Goal: Information Seeking & Learning: Learn about a topic

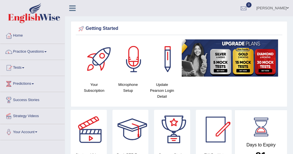
click at [47, 53] on link "Practice Questions" at bounding box center [32, 51] width 64 height 14
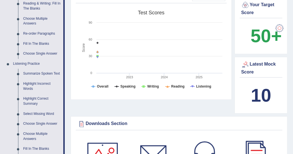
scroll to position [190, 0]
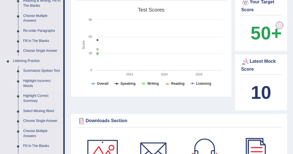
click at [46, 82] on link "Highlight Incorrect Words" at bounding box center [42, 83] width 43 height 15
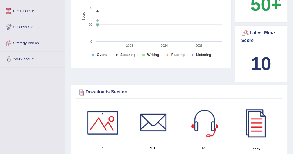
scroll to position [368, 0]
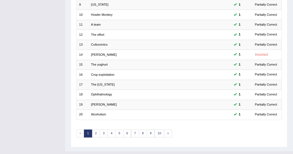
scroll to position [170, 0]
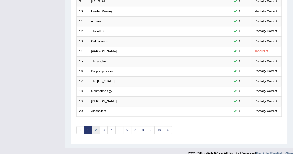
click at [97, 126] on link "2" at bounding box center [96, 130] width 8 height 8
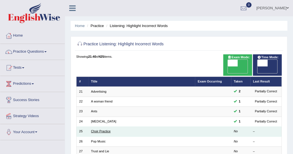
click at [103, 130] on link "Choir Practice" at bounding box center [100, 131] width 19 height 3
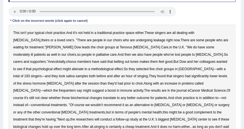
scroll to position [90, 0]
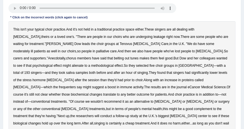
click at [30, 49] on b "moderately" at bounding box center [21, 51] width 17 height 4
click at [52, 63] on b "psychological" at bounding box center [42, 65] width 20 height 4
click at [142, 78] on b "choir" at bounding box center [138, 80] width 7 height 4
click at [181, 99] on b "[MEDICAL_DATA]" at bounding box center [167, 101] width 27 height 4
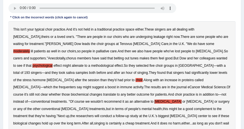
click at [190, 121] on b "either" at bounding box center [185, 123] width 8 height 4
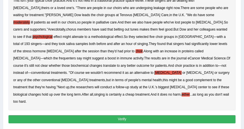
scroll to position [120, 0]
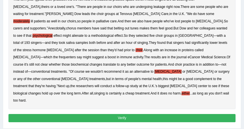
click at [116, 114] on button "Verify" at bounding box center [121, 118] width 227 height 8
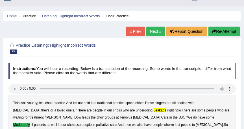
scroll to position [8, 0]
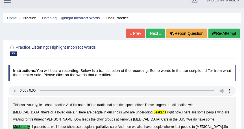
click at [217, 36] on button "Re-Attempt" at bounding box center [223, 33] width 31 height 10
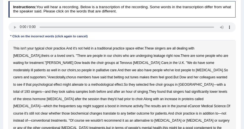
scroll to position [91, 0]
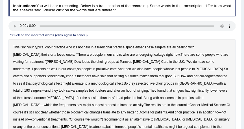
click at [29, 74] on b "and" at bounding box center [26, 76] width 6 height 4
click at [30, 67] on b "moderately" at bounding box center [21, 69] width 17 height 4
click at [29, 74] on b "and" at bounding box center [26, 76] width 6 height 4
click at [52, 81] on b "psychological" at bounding box center [42, 83] width 20 height 4
click at [76, 103] on b "frequenters" at bounding box center [67, 105] width 17 height 4
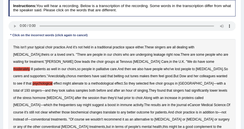
click at [76, 103] on b "frequenters" at bounding box center [67, 105] width 17 height 4
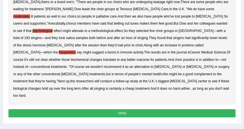
scroll to position [143, 0]
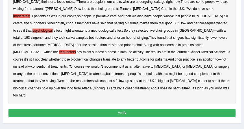
click at [136, 109] on button "Verify" at bounding box center [121, 113] width 227 height 8
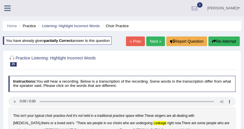
scroll to position [0, 0]
click at [155, 42] on link "Next »" at bounding box center [155, 41] width 19 height 10
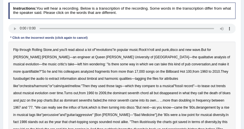
scroll to position [83, 0]
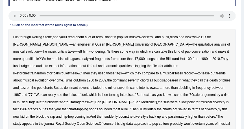
click at [198, 45] on b "qualitative" at bounding box center [205, 44] width 15 height 4
click at [30, 64] on b "fussbudget" at bounding box center [21, 66] width 16 height 4
click at [139, 108] on b "illustriously" at bounding box center [147, 109] width 16 height 4
click at [55, 128] on b "analysis" at bounding box center [49, 131] width 12 height 4
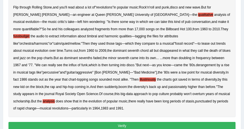
scroll to position [113, 0]
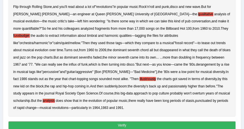
click at [128, 124] on button "Verify" at bounding box center [121, 125] width 227 height 8
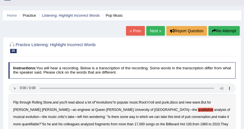
scroll to position [8, 0]
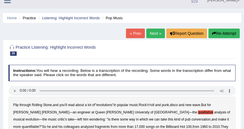
click at [218, 32] on button "Re-Attempt" at bounding box center [223, 33] width 31 height 10
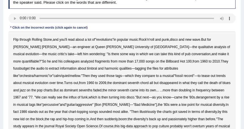
scroll to position [113, 0]
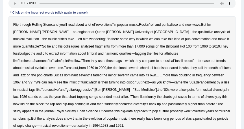
click at [30, 51] on b "fussbudget" at bounding box center [21, 53] width 16 height 4
click at [196, 82] on b "derangement" at bounding box center [206, 82] width 20 height 4
click at [139, 96] on b "illustriously" at bounding box center [147, 97] width 16 height 4
click at [162, 107] on div "Flip through Rolling Stone , and you'll read about a lot of " revolutions " in …" at bounding box center [121, 75] width 227 height 118
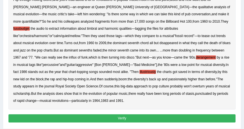
scroll to position [143, 0]
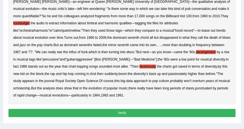
click at [129, 111] on button "Verify" at bounding box center [121, 113] width 227 height 8
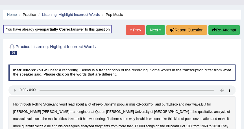
scroll to position [11, 0]
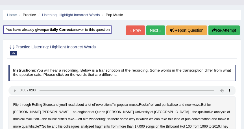
click at [156, 29] on link "Next »" at bounding box center [155, 30] width 19 height 10
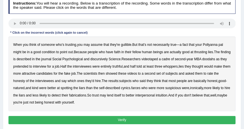
scroll to position [93, 0]
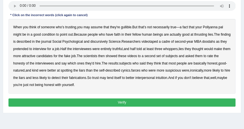
click at [52, 34] on b "condition" at bounding box center [49, 34] width 14 height 4
click at [203, 34] on b "thrusting" at bounding box center [200, 34] width 13 height 4
click at [153, 49] on b "least" at bounding box center [149, 49] width 7 height 4
click at [140, 72] on b "farces" at bounding box center [135, 70] width 9 height 4
click at [130, 100] on button "Verify" at bounding box center [121, 102] width 227 height 8
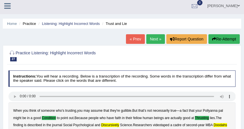
scroll to position [0, 0]
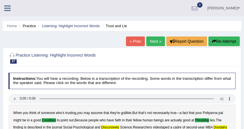
click at [153, 41] on link "Next »" at bounding box center [155, 41] width 19 height 10
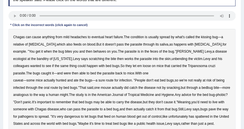
scroll to position [90, 0]
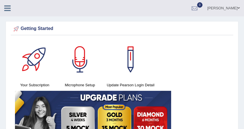
click at [8, 10] on icon at bounding box center [7, 8] width 6 height 7
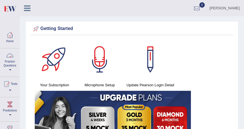
click at [11, 65] on link "Practice Questions" at bounding box center [9, 61] width 19 height 27
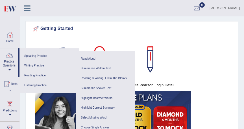
click at [105, 98] on link "Highlight Incorrect Words" at bounding box center [106, 98] width 54 height 10
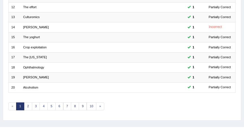
scroll to position [197, 0]
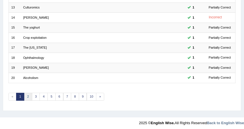
click at [29, 94] on link "2" at bounding box center [28, 97] width 8 height 8
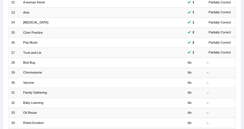
scroll to position [100, 0]
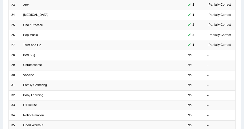
click at [35, 52] on td "Bed Bug" at bounding box center [85, 55] width 128 height 10
click at [32, 54] on link "Bed Bug" at bounding box center [29, 54] width 12 height 3
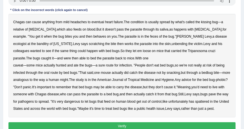
scroll to position [90, 0]
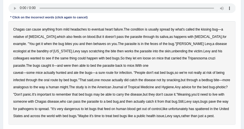
click at [49, 49] on b "banditry" at bounding box center [43, 51] width 12 height 4
click at [203, 109] on b "spattered" at bounding box center [202, 109] width 14 height 4
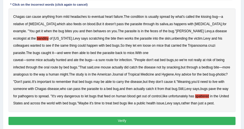
scroll to position [105, 0]
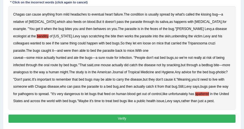
click at [133, 118] on button "Verify" at bounding box center [121, 118] width 227 height 8
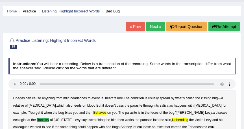
scroll to position [13, 0]
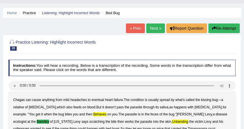
click at [158, 26] on link "Next »" at bounding box center [155, 28] width 19 height 10
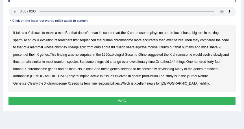
scroll to position [90, 0]
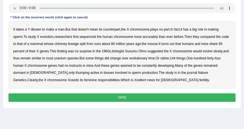
click at [73, 65] on b "instructs" at bounding box center [75, 65] width 12 height 4
click at [130, 97] on button "Verify" at bounding box center [121, 97] width 227 height 8
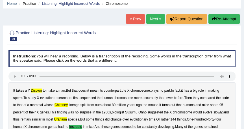
scroll to position [20, 0]
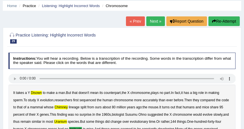
click at [155, 24] on link "Next »" at bounding box center [155, 21] width 19 height 10
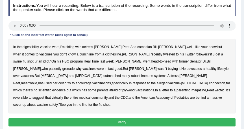
scroll to position [80, 0]
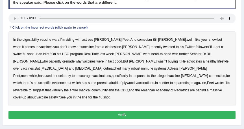
click at [106, 49] on div "In the digestibility vaccine wars , I'm siding with actress Amanda Peet . And c…" at bounding box center [121, 68] width 227 height 74
click at [75, 59] on b "grenade" at bounding box center [68, 61] width 12 height 4
click at [135, 81] on b "plywood" at bounding box center [128, 83] width 12 height 4
click at [29, 38] on b "digestibility" at bounding box center [31, 40] width 16 height 4
click at [127, 111] on button "Verify" at bounding box center [121, 115] width 227 height 8
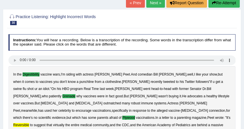
scroll to position [35, 0]
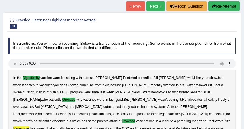
click at [155, 4] on link "Next »" at bounding box center [155, 6] width 19 height 10
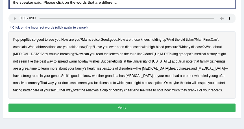
scroll to position [83, 0]
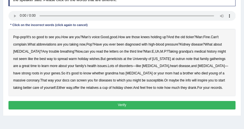
click at [108, 67] on b "Lots" at bounding box center [111, 66] width 6 height 4
click at [153, 71] on b "or" at bounding box center [154, 73] width 3 height 4
click at [43, 42] on b "abbreviations" at bounding box center [46, 44] width 20 height 4
click at [108, 65] on b "Lots" at bounding box center [111, 66] width 6 height 4
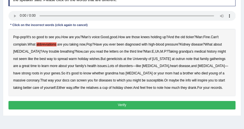
click at [39, 78] on b "coronary" at bounding box center [33, 80] width 13 height 4
click at [139, 104] on button "Verify" at bounding box center [121, 105] width 227 height 8
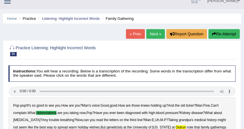
scroll to position [0, 0]
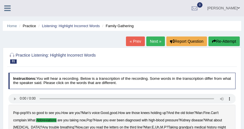
click at [155, 41] on link "Next »" at bounding box center [155, 41] width 19 height 10
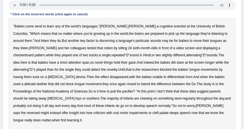
scroll to position [90, 0]
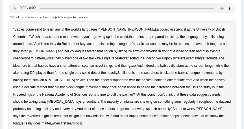
click at [39, 29] on b "send" at bounding box center [38, 29] width 7 height 4
click at [23, 85] on b "a" at bounding box center [22, 87] width 2 height 4
click at [36, 85] on b "delicate" at bounding box center [30, 87] width 12 height 4
click at [140, 103] on b "chewing" at bounding box center [146, 101] width 12 height 4
click at [39, 114] on b "reversed" at bounding box center [33, 116] width 13 height 4
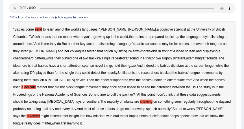
click at [23, 85] on b "a" at bounding box center [22, 87] width 2 height 4
click at [99, 42] on b "discerning" at bounding box center [106, 44] width 15 height 4
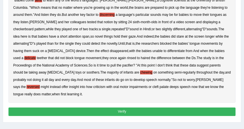
scroll to position [120, 0]
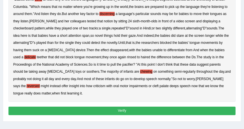
click at [132, 106] on button "Verify" at bounding box center [121, 110] width 227 height 8
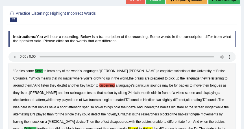
scroll to position [38, 0]
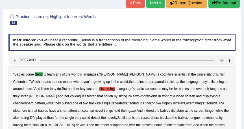
click at [155, 2] on link "Next »" at bounding box center [155, 3] width 19 height 10
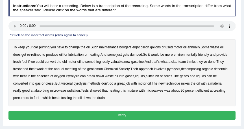
scroll to position [75, 0]
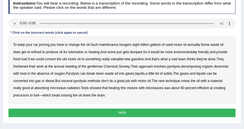
click at [176, 59] on b "clad" at bounding box center [174, 59] width 6 height 4
click at [189, 67] on b "decomposing" at bounding box center [191, 66] width 20 height 4
click at [67, 81] on b "visceral" at bounding box center [66, 81] width 11 height 4
click at [191, 65] on b "decomposing" at bounding box center [191, 66] width 20 height 4
click at [122, 111] on button "Verify" at bounding box center [121, 112] width 227 height 8
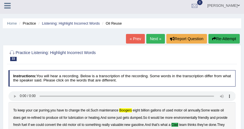
scroll to position [0, 0]
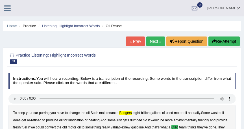
click at [10, 7] on icon at bounding box center [7, 8] width 6 height 7
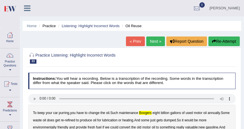
click at [10, 69] on link "Practice Questions" at bounding box center [9, 61] width 19 height 27
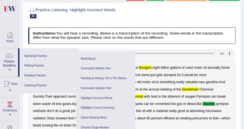
scroll to position [52, 0]
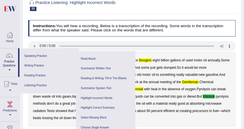
click at [133, 126] on ul "Summarize Spoken Text Highlight Incorrect Words Highlight Correct Summary Selec…" at bounding box center [105, 127] width 59 height 94
click at [133, 126] on div "Instructions: You will hear a recording. Below is a transcription of the record…" at bounding box center [132, 109] width 210 height 182
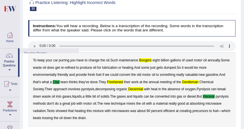
click at [133, 126] on div "Instructions: You will hear a recording. Below is a transcription of the record…" at bounding box center [132, 109] width 210 height 182
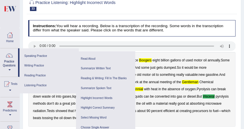
click at [133, 126] on ul "Summarize Spoken Text Highlight Incorrect Words Highlight Correct Summary Selec…" at bounding box center [105, 127] width 59 height 94
click at [207, 6] on div at bounding box center [131, 5] width 207 height 15
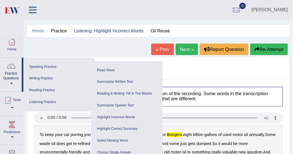
scroll to position [0, 0]
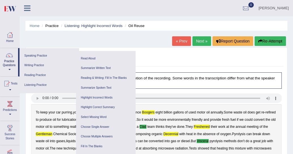
drag, startPoint x: 240, startPoint y: 1, endPoint x: 145, endPoint y: 50, distance: 107.0
click at [145, 50] on div "Practice Listening: Highlight Incorrect Words 33 Oil Reuse" at bounding box center [156, 58] width 253 height 17
click at [9, 70] on span at bounding box center [9, 69] width 2 height 1
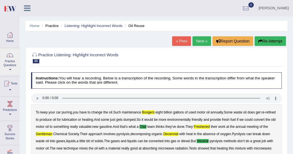
click at [9, 70] on span at bounding box center [10, 69] width 2 height 1
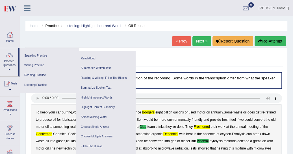
click at [36, 75] on link "Reading Practice" at bounding box center [49, 76] width 54 height 10
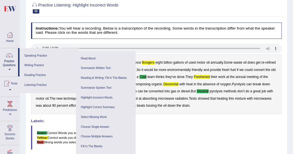
scroll to position [54, 0]
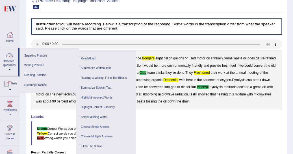
click at [8, 69] on span at bounding box center [9, 69] width 2 height 1
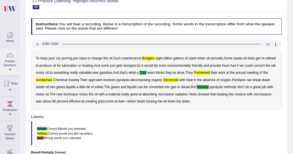
click at [10, 70] on link "Practice Questions" at bounding box center [9, 61] width 19 height 27
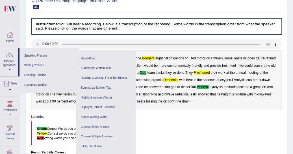
click at [36, 76] on link "Reading Practice" at bounding box center [49, 76] width 54 height 10
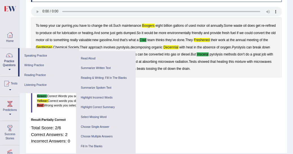
scroll to position [87, 0]
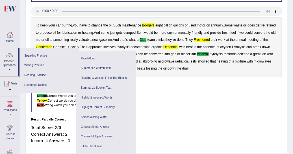
click at [139, 128] on div "Total Score: 2/6 Correct Answers: 2 Incorrect Answers: 0" at bounding box center [156, 134] width 251 height 25
click at [132, 128] on link "Write From Dictation" at bounding box center [106, 157] width 54 height 10
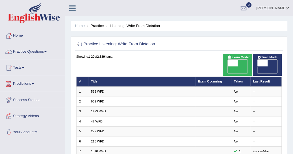
click at [47, 51] on span at bounding box center [45, 51] width 2 height 1
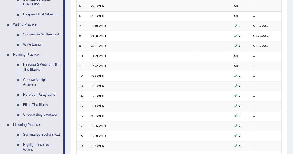
scroll to position [126, 0]
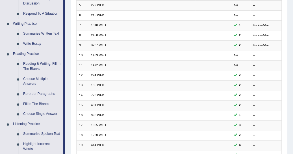
click at [41, 94] on link "Re-order Paragraphs" at bounding box center [42, 94] width 43 height 10
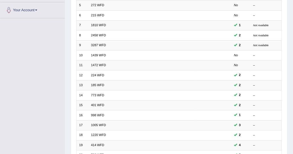
scroll to position [153, 0]
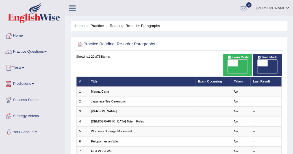
click at [105, 90] on link "Magna Carta" at bounding box center [100, 91] width 18 height 3
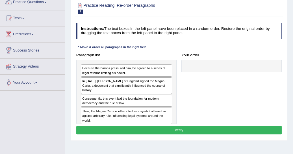
scroll to position [54, 0]
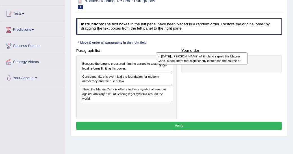
drag, startPoint x: 99, startPoint y: 78, endPoint x: 184, endPoint y: 60, distance: 86.9
click at [184, 60] on div "In [DATE], [PERSON_NAME] of England signed the Magna Carta, a document that sig…" at bounding box center [201, 58] width 91 height 12
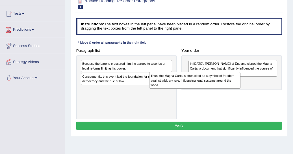
drag, startPoint x: 88, startPoint y: 93, endPoint x: 201, endPoint y: 71, distance: 115.0
click at [199, 72] on div "Thus, the Magna Carta is often cited as a symbol of freedom against arbitrary r…" at bounding box center [194, 80] width 91 height 17
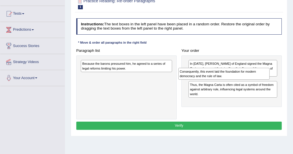
drag, startPoint x: 89, startPoint y: 78, endPoint x: 205, endPoint y: 77, distance: 115.4
click at [205, 77] on div "Consequently, this event laid the foundation for modern democracy and the rule …" at bounding box center [223, 74] width 91 height 12
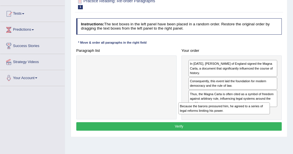
drag, startPoint x: 87, startPoint y: 66, endPoint x: 202, endPoint y: 117, distance: 126.4
click at [202, 117] on div "Paragraph list Because the barons pressured him, he agreed to a series of legal…" at bounding box center [179, 84] width 210 height 74
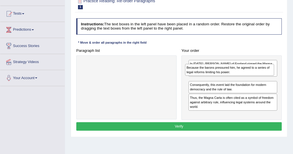
drag, startPoint x: 202, startPoint y: 110, endPoint x: 199, endPoint y: 74, distance: 35.9
click at [199, 74] on div "Because the barons pressured him, he agreed to a series of legal reforms limiti…" at bounding box center [229, 70] width 89 height 12
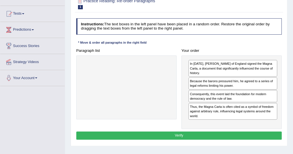
click at [185, 132] on button "Verify" at bounding box center [178, 136] width 205 height 8
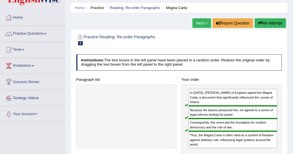
scroll to position [9, 0]
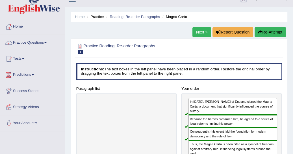
click at [199, 35] on link "Next »" at bounding box center [201, 32] width 19 height 10
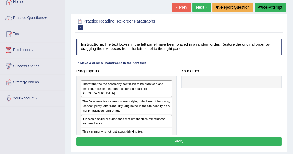
scroll to position [36, 0]
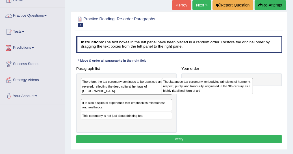
drag, startPoint x: 96, startPoint y: 99, endPoint x: 202, endPoint y: 87, distance: 106.5
click at [199, 88] on div "The Japanese tea ceremony, embodying principles of harmony, respect, purity, an…" at bounding box center [206, 86] width 91 height 17
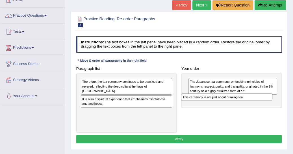
drag, startPoint x: 85, startPoint y: 109, endPoint x: 204, endPoint y: 104, distance: 119.1
click at [204, 104] on div "Paragraph list Therefore, the tea ceremony continues to be practiced and revere…" at bounding box center [179, 99] width 210 height 69
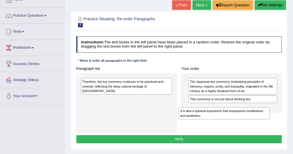
drag, startPoint x: 89, startPoint y: 98, endPoint x: 208, endPoint y: 118, distance: 121.0
click at [206, 121] on div "Paragraph list Therefore, the tea ceremony continues to be practiced and revere…" at bounding box center [179, 99] width 210 height 69
drag, startPoint x: 90, startPoint y: 95, endPoint x: 203, endPoint y: 112, distance: 114.6
click at [202, 115] on div "It is also a spiritual experience that emphasizes mindfulness and aesthetics." at bounding box center [218, 112] width 91 height 12
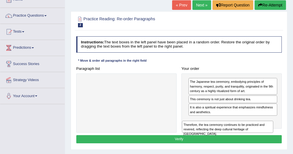
drag, startPoint x: 96, startPoint y: 94, endPoint x: 207, endPoint y: 138, distance: 120.0
click at [207, 139] on div "Instructions: The text boxes in the left panel have been placed in a random ord…" at bounding box center [179, 90] width 208 height 113
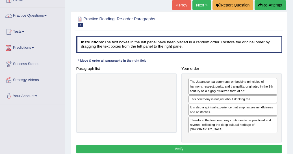
click at [187, 148] on button "Verify" at bounding box center [178, 149] width 205 height 8
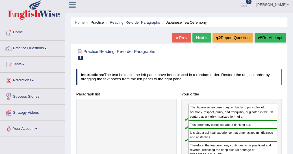
scroll to position [0, 0]
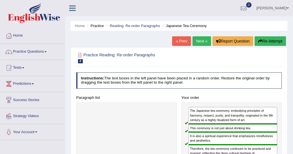
click at [203, 39] on link "Next »" at bounding box center [201, 41] width 19 height 10
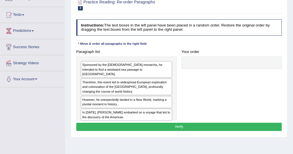
scroll to position [54, 0]
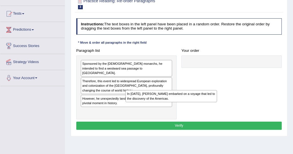
drag, startPoint x: 97, startPoint y: 109, endPoint x: 236, endPoint y: 65, distance: 145.1
click at [216, 90] on div "In 1492, Christopher Columbus embarked on a voyage that led to the discovery of…" at bounding box center [170, 96] width 91 height 12
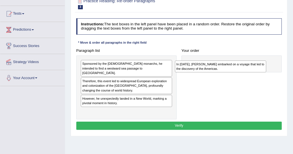
drag, startPoint x: 87, startPoint y: 109, endPoint x: 207, endPoint y: 63, distance: 128.0
click at [207, 63] on div "In 1492, Christopher Columbus embarked on a voyage that led to the discovery of…" at bounding box center [220, 67] width 91 height 12
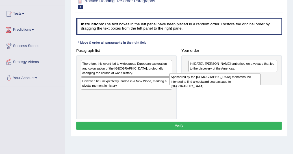
drag, startPoint x: 104, startPoint y: 68, endPoint x: 209, endPoint y: 75, distance: 104.6
click at [208, 75] on div "Sponsored by the Spanish monarchs, he intended to find a westward sea passage t…" at bounding box center [214, 79] width 91 height 12
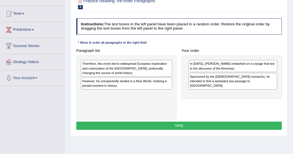
click at [93, 87] on div "However, he unexpectedly landed in a New World, marking a pivotal moment in his…" at bounding box center [126, 84] width 91 height 12
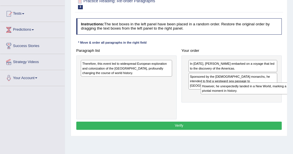
drag, startPoint x: 93, startPoint y: 87, endPoint x: 234, endPoint y: 98, distance: 142.4
click at [234, 98] on div "Paragraph list Therefore, this event led to widespread European exploration and…" at bounding box center [179, 83] width 210 height 73
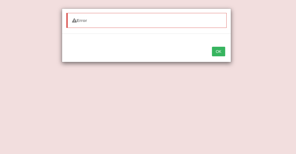
click at [220, 49] on button "OK" at bounding box center [218, 52] width 13 height 10
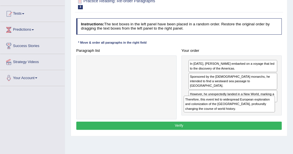
drag, startPoint x: 90, startPoint y: 72, endPoint x: 212, endPoint y: 117, distance: 130.0
click at [212, 117] on div "Paragraph list Therefore, this event led to widespread European exploration and…" at bounding box center [179, 83] width 210 height 73
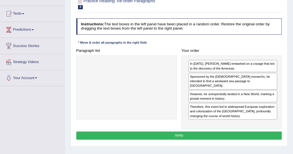
click at [183, 132] on button "Verify" at bounding box center [178, 136] width 205 height 8
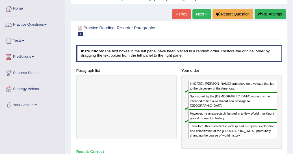
scroll to position [24, 0]
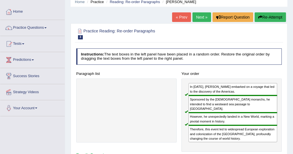
click at [204, 19] on link "Next »" at bounding box center [201, 17] width 19 height 10
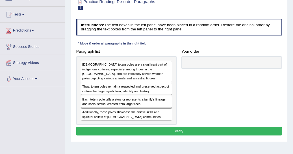
scroll to position [54, 0]
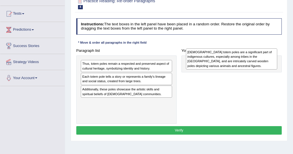
drag, startPoint x: 89, startPoint y: 68, endPoint x: 210, endPoint y: 56, distance: 121.9
click at [210, 56] on div "[DEMOGRAPHIC_DATA] totem poles are a significant part of indigenous cultures, e…" at bounding box center [231, 59] width 91 height 21
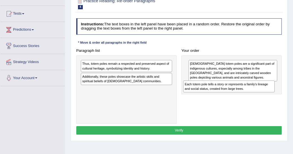
drag, startPoint x: 101, startPoint y: 82, endPoint x: 216, endPoint y: 94, distance: 115.4
click at [216, 94] on div "Paragraph list Thus, totem poles remain a respected and preserved aspect of cul…" at bounding box center [179, 86] width 210 height 78
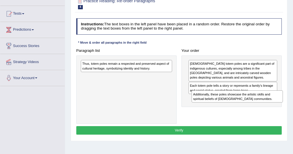
drag, startPoint x: 85, startPoint y: 80, endPoint x: 216, endPoint y: 106, distance: 133.7
click at [216, 106] on div "Paragraph list Thus, totem poles remain a respected and preserved aspect of cul…" at bounding box center [179, 86] width 210 height 78
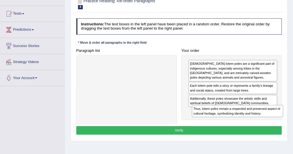
drag, startPoint x: 93, startPoint y: 66, endPoint x: 221, endPoint y: 118, distance: 137.9
click at [221, 118] on div "Paragraph list Thus, totem poles remain a respected and preserved aspect of cul…" at bounding box center [179, 86] width 210 height 78
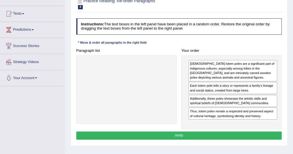
click at [192, 133] on button "Verify" at bounding box center [178, 136] width 205 height 8
